Goal: Transaction & Acquisition: Purchase product/service

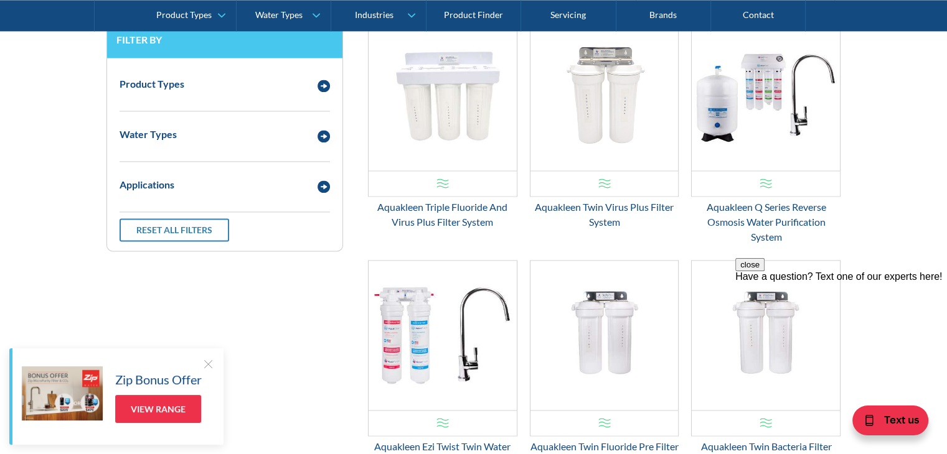
scroll to position [1681, 0]
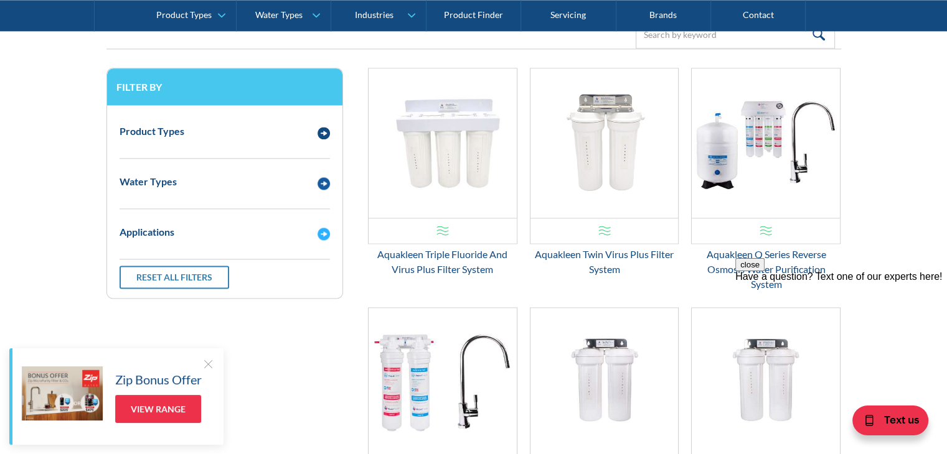
click at [246, 237] on div "Applications" at bounding box center [212, 233] width 198 height 16
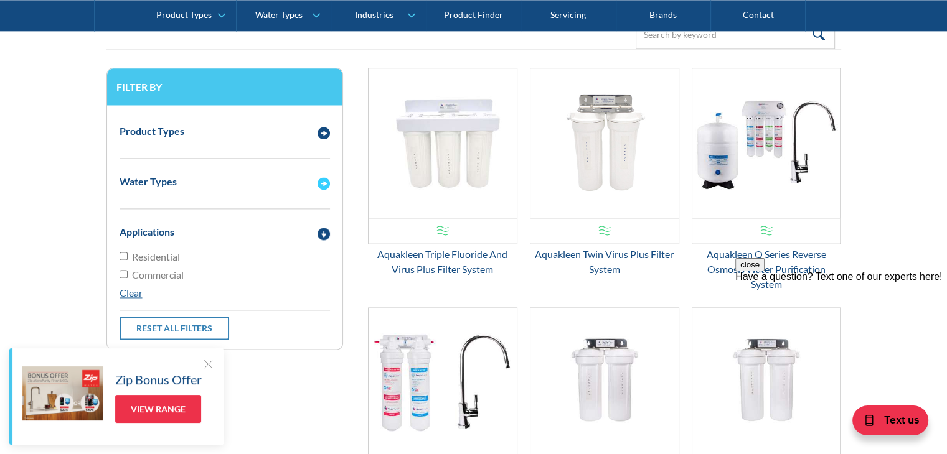
click at [240, 185] on div "Water Types" at bounding box center [212, 182] width 198 height 16
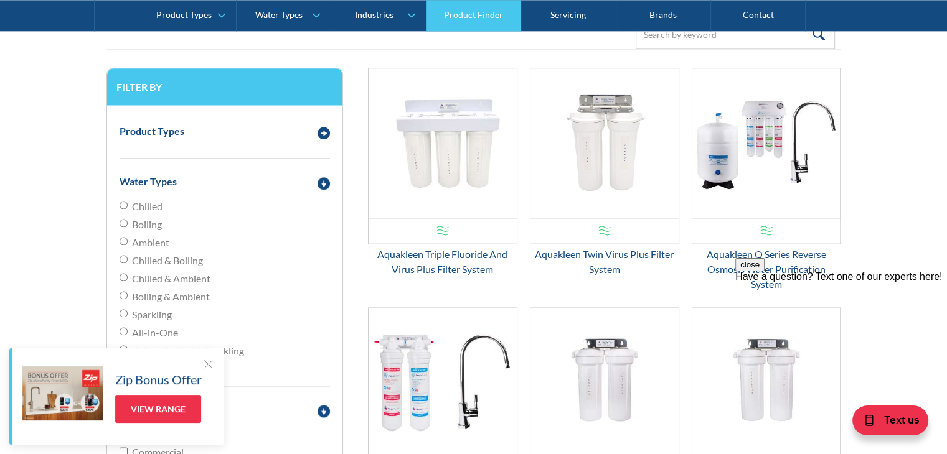
click at [478, 28] on link "Product Finder" at bounding box center [473, 15] width 95 height 31
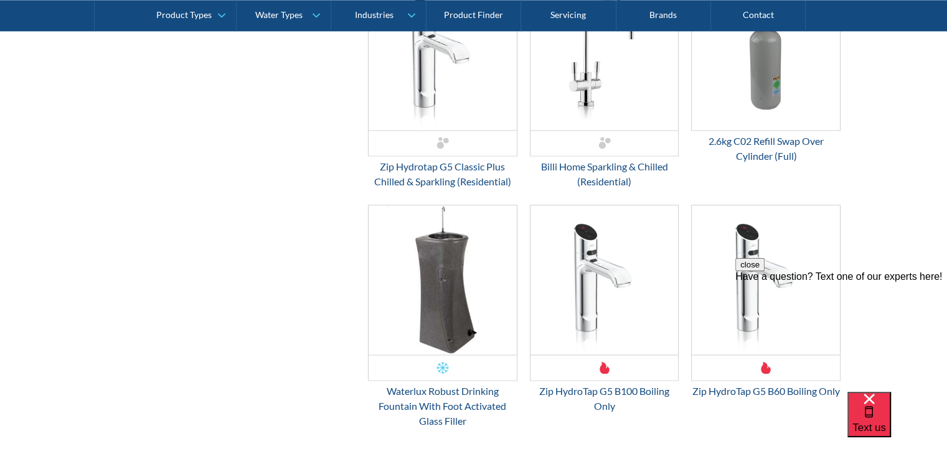
scroll to position [1867, 0]
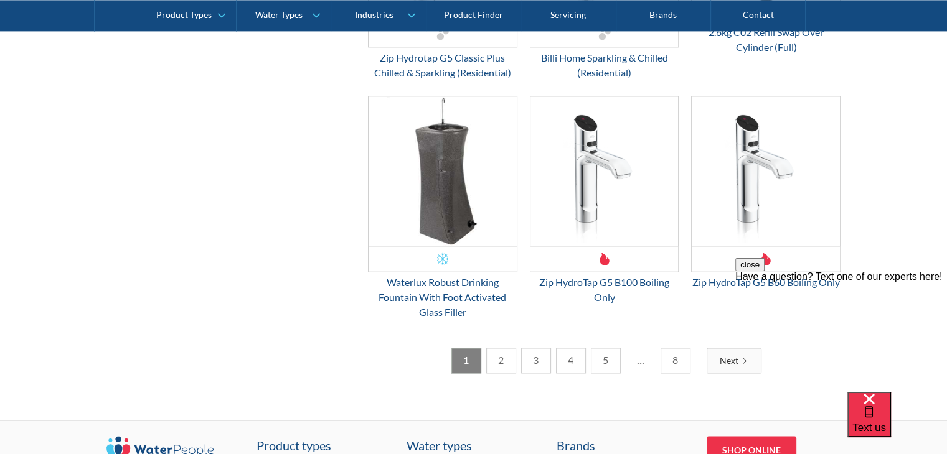
click at [495, 372] on link "2" at bounding box center [501, 361] width 30 height 26
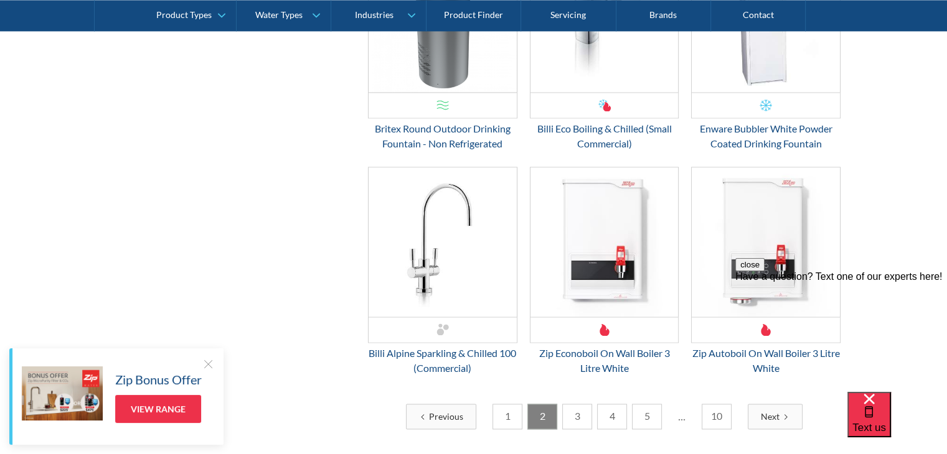
click at [575, 418] on link "3" at bounding box center [577, 417] width 30 height 26
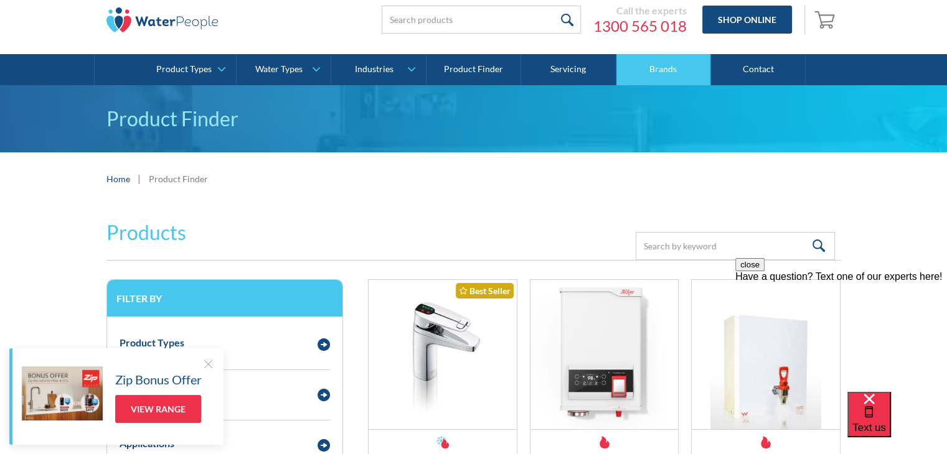
scroll to position [0, 0]
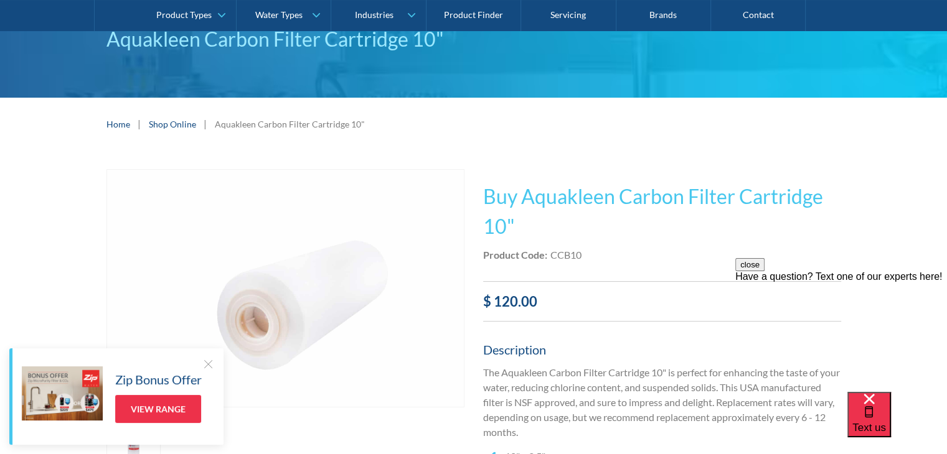
scroll to position [62, 0]
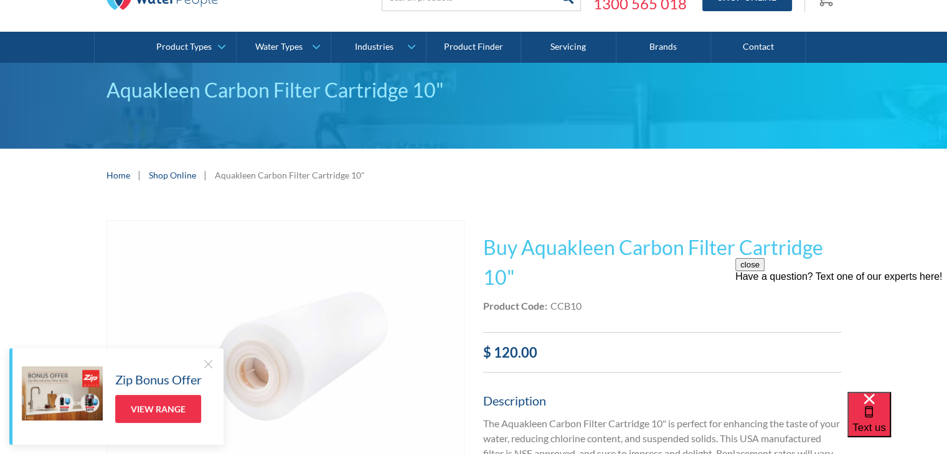
click at [163, 172] on link "Shop Online" at bounding box center [172, 175] width 47 height 13
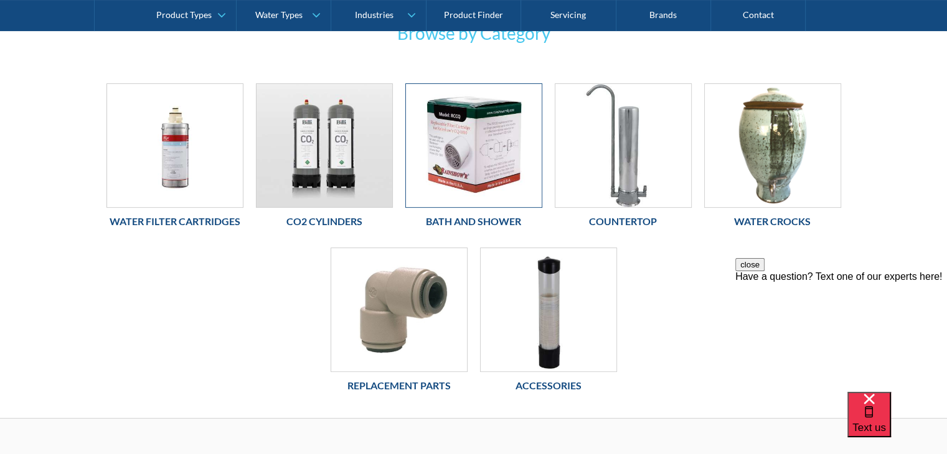
scroll to position [249, 0]
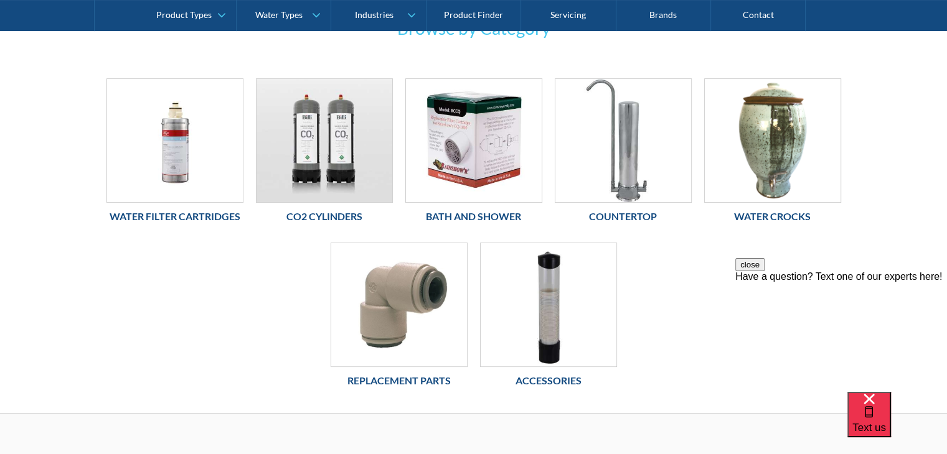
click at [237, 218] on h6 "Water Filter Cartridges" at bounding box center [174, 216] width 137 height 15
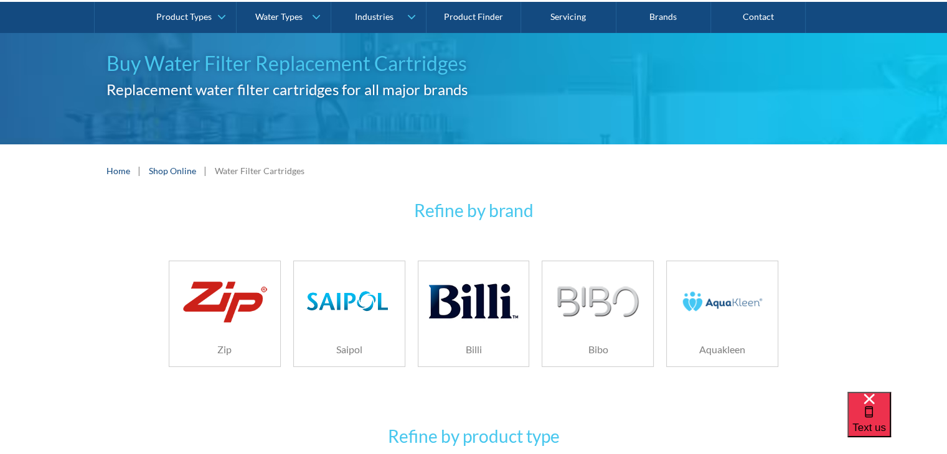
scroll to position [124, 0]
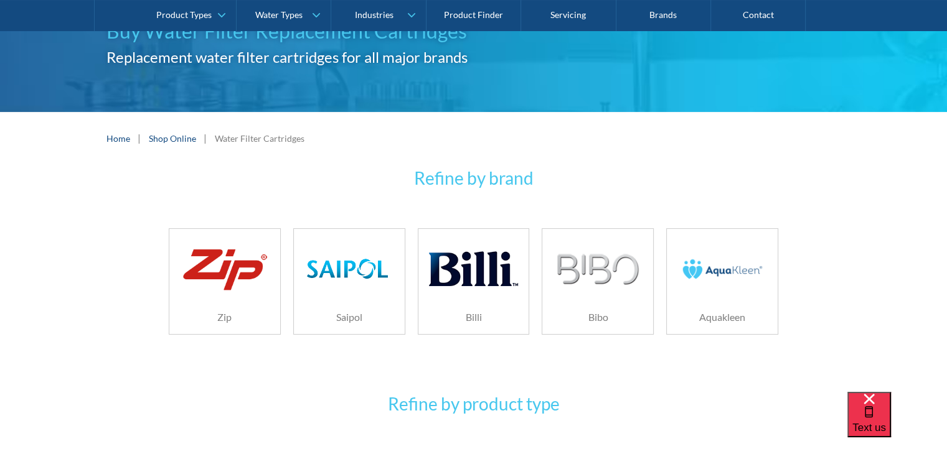
click at [745, 281] on img at bounding box center [722, 269] width 88 height 59
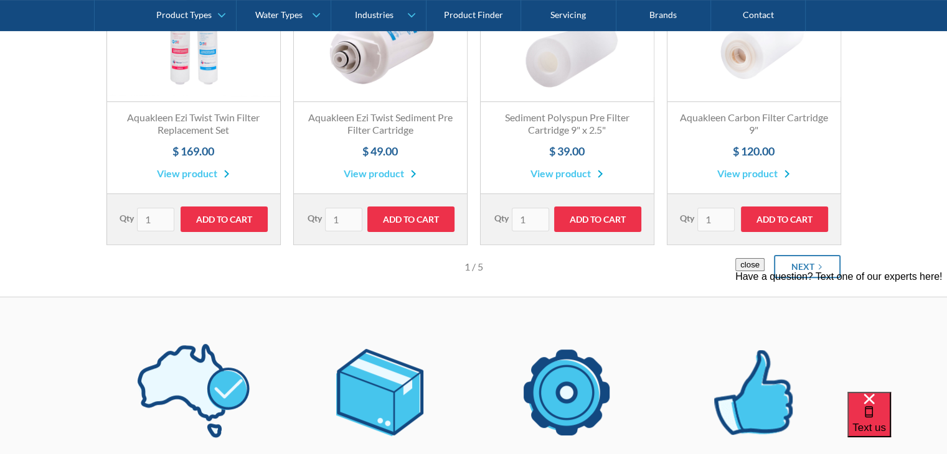
scroll to position [373, 0]
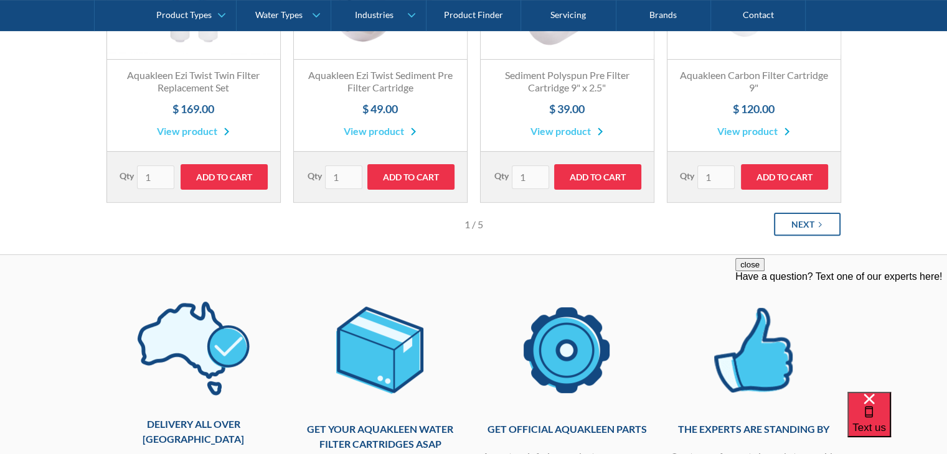
click at [817, 222] on icon "Next Page" at bounding box center [819, 224] width 7 height 7
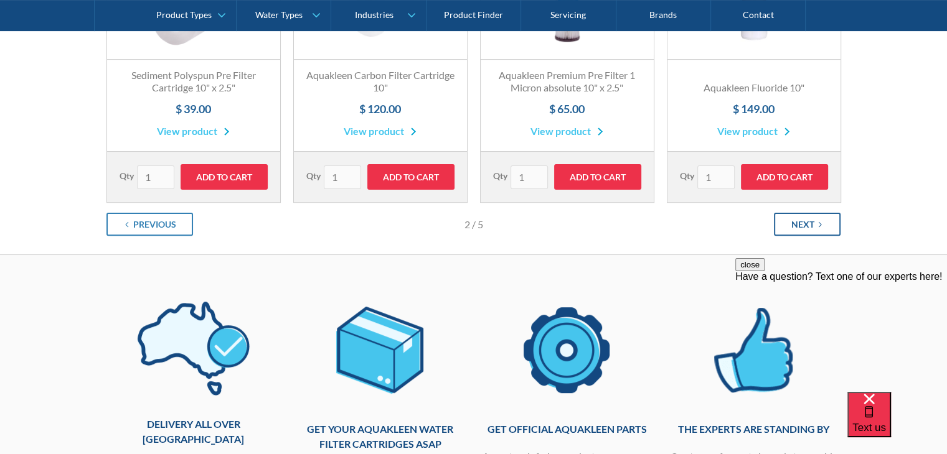
click at [804, 223] on div "Next" at bounding box center [802, 224] width 23 height 13
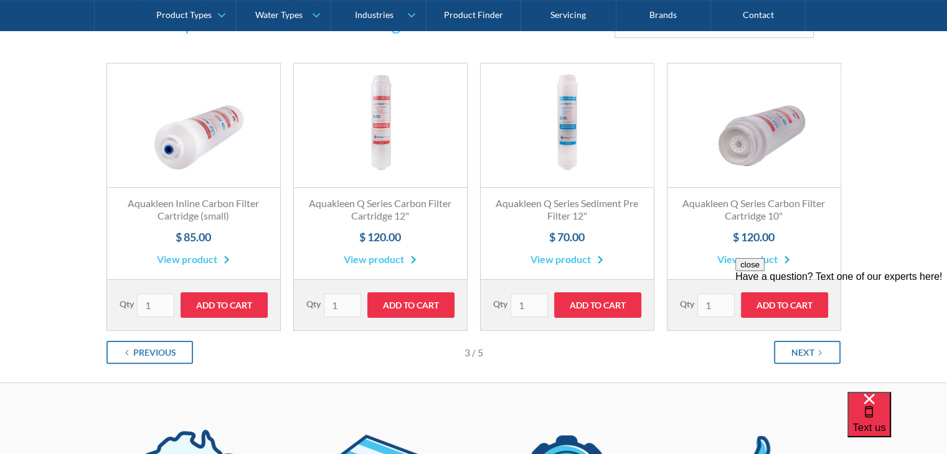
scroll to position [311, 0]
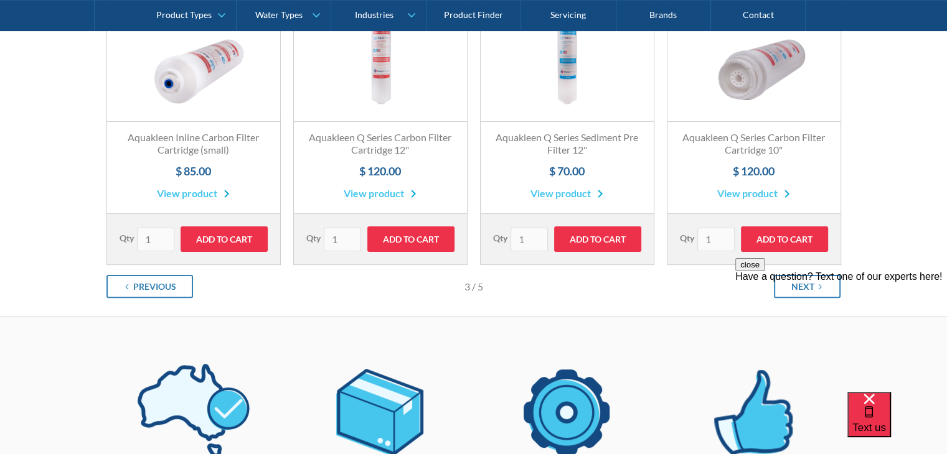
click at [802, 286] on div "close Have a question? Text one of our experts here!" at bounding box center [841, 332] width 212 height 149
click at [764, 271] on button "close" at bounding box center [749, 264] width 29 height 13
click at [807, 285] on div "Next" at bounding box center [802, 286] width 23 height 13
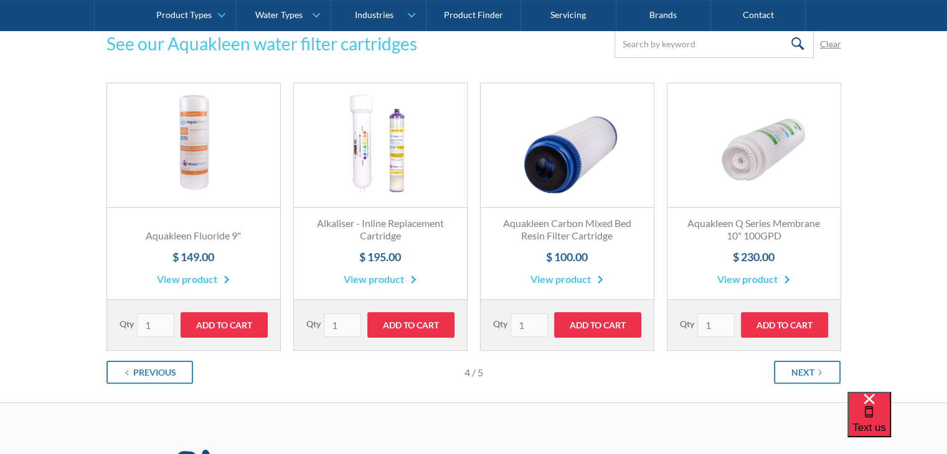
scroll to position [187, 0]
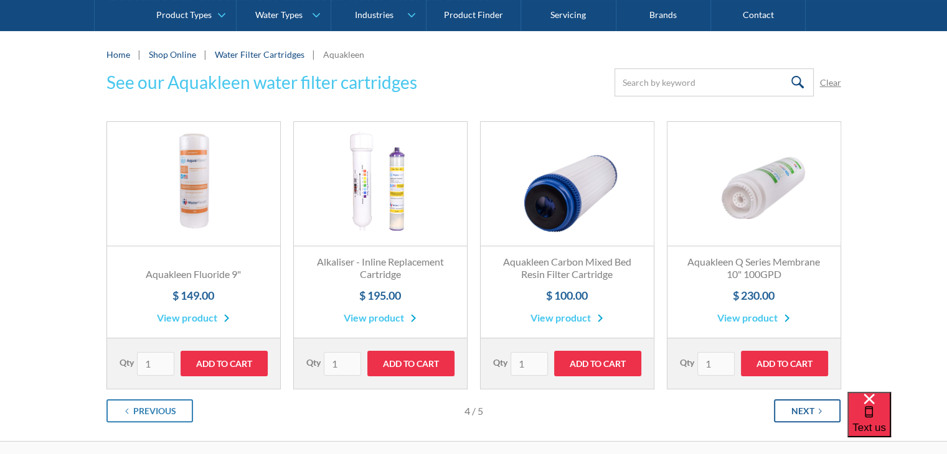
click at [812, 405] on div "Next" at bounding box center [802, 411] width 23 height 13
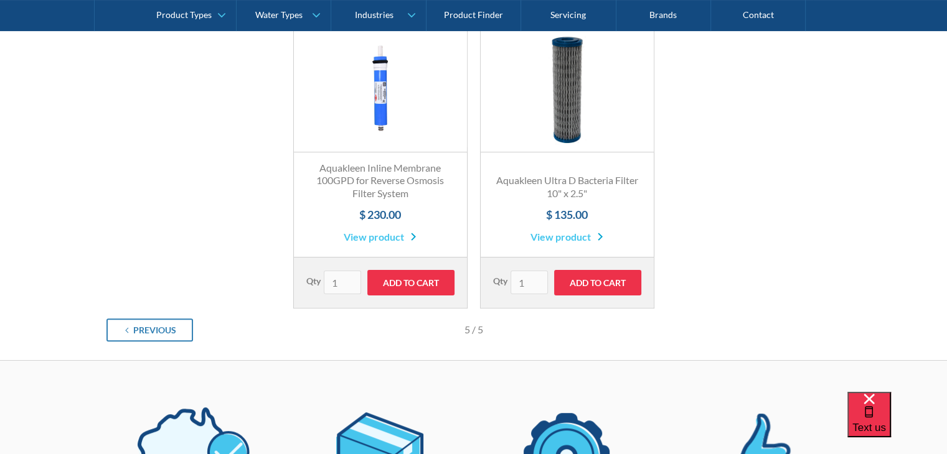
scroll to position [311, 0]
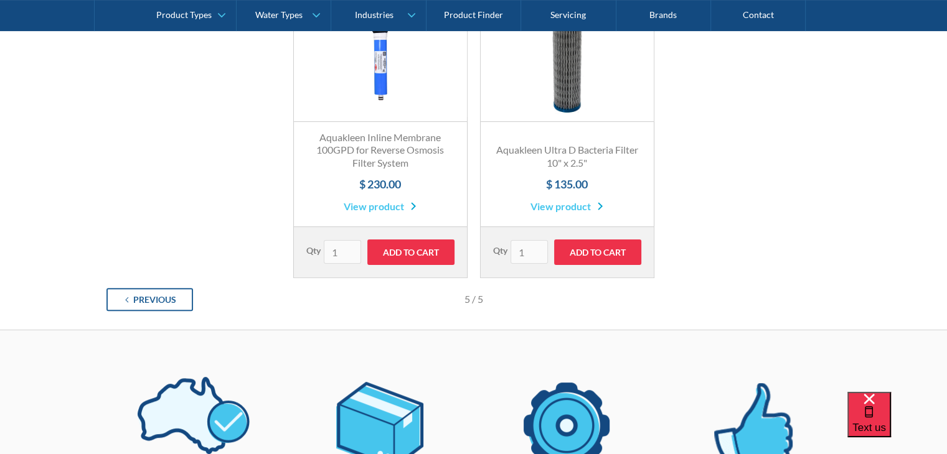
click at [190, 297] on link "Previous" at bounding box center [149, 299] width 87 height 23
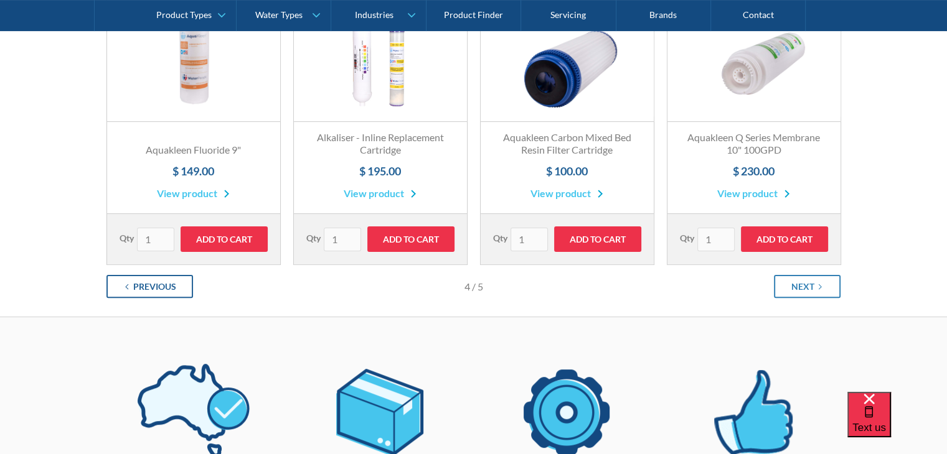
click at [173, 288] on div "Previous" at bounding box center [154, 286] width 43 height 13
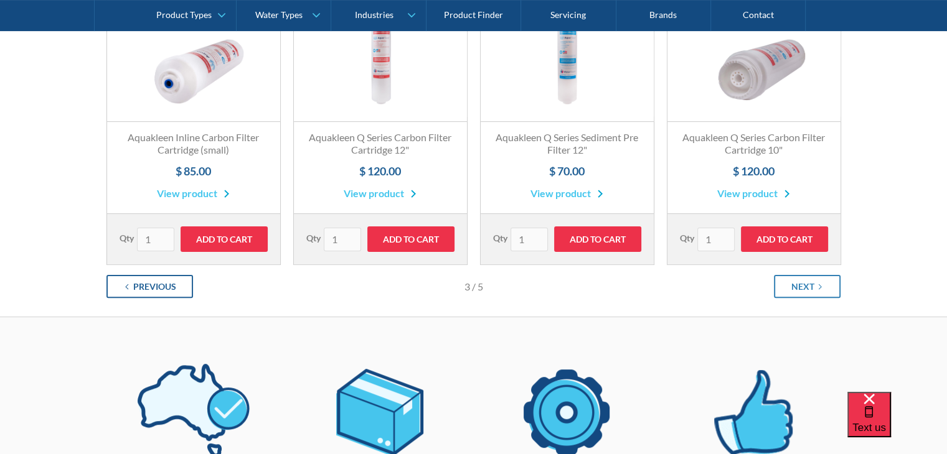
click at [173, 288] on div "Previous" at bounding box center [154, 286] width 43 height 13
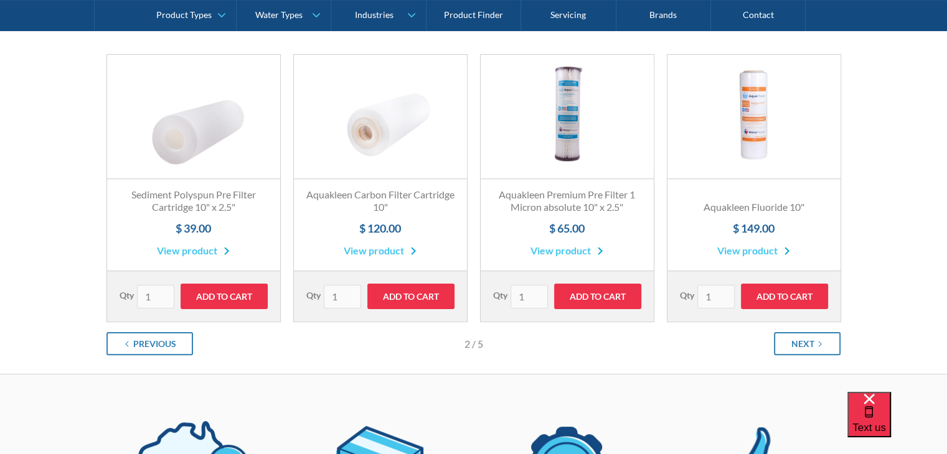
scroll to position [249, 0]
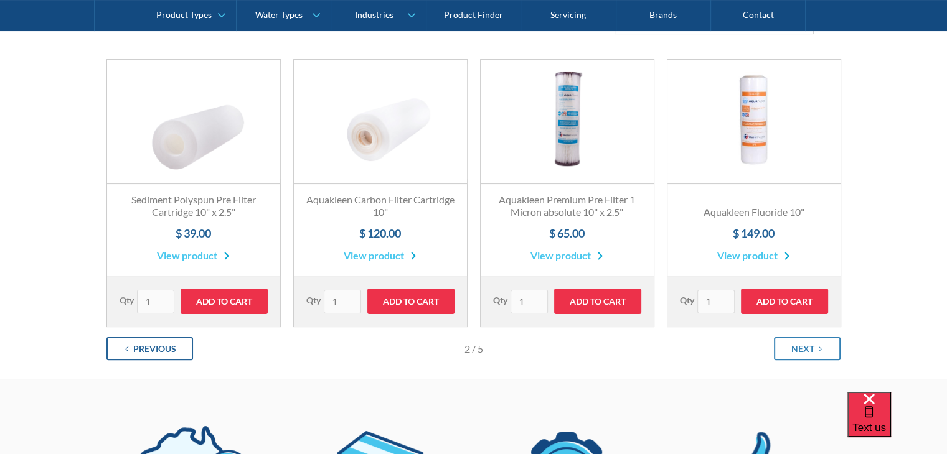
click at [159, 347] on div "Previous" at bounding box center [154, 348] width 43 height 13
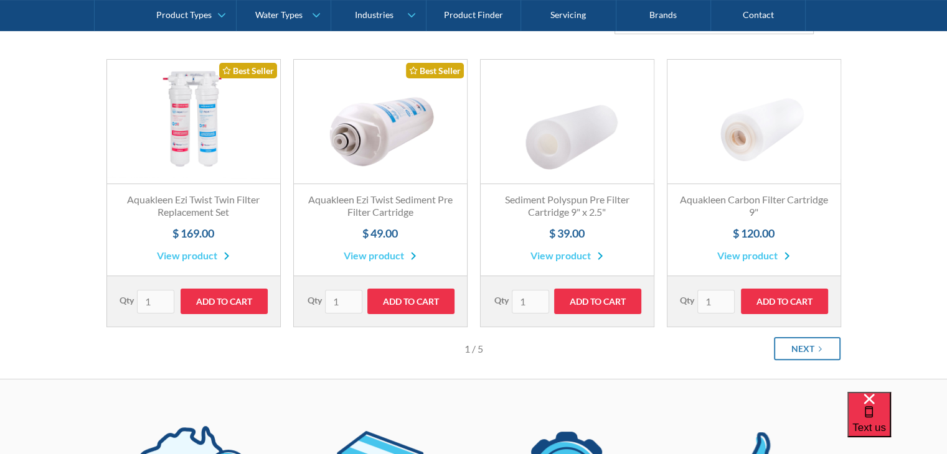
click at [565, 258] on link "View product" at bounding box center [566, 255] width 73 height 15
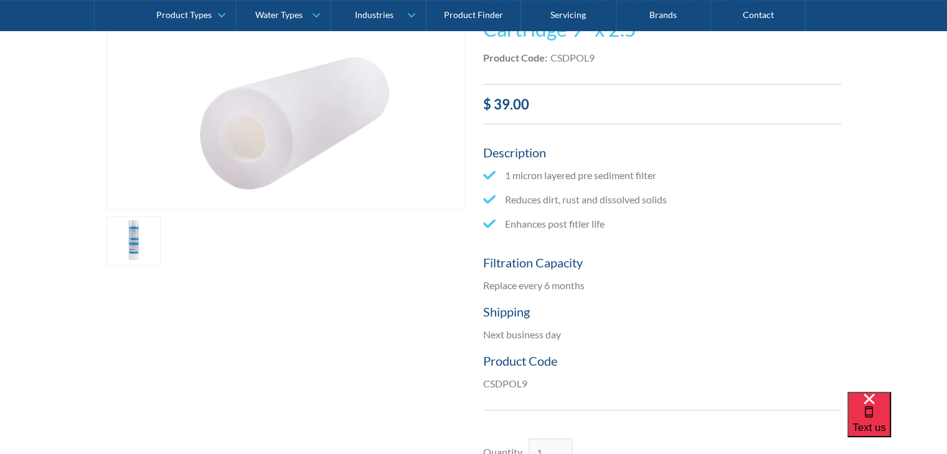
scroll to position [311, 0]
